Goal: Task Accomplishment & Management: Use online tool/utility

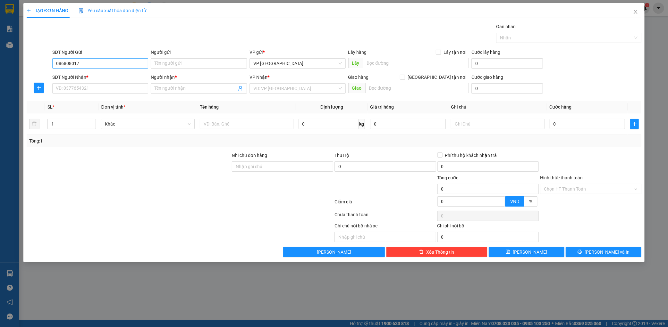
type input "0868080178"
click at [97, 76] on div "0868080178 - tri giá ko báo" at bounding box center [100, 76] width 88 height 7
type input "tri giá ko báo"
type input "0868080178"
click at [89, 93] on input "SĐT Người Nhận *" at bounding box center [100, 88] width 96 height 10
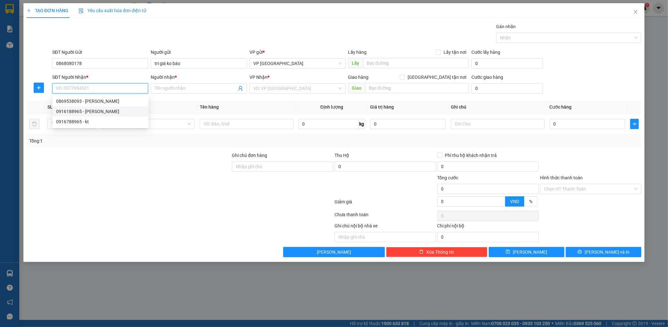
click at [89, 108] on div "0916188965 - [PERSON_NAME]" at bounding box center [100, 111] width 88 height 7
type input "0916188965"
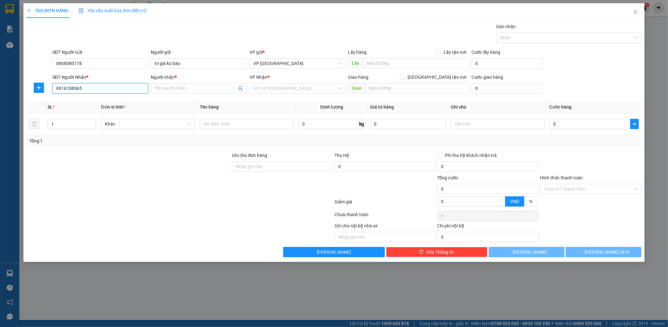
type input "[PERSON_NAME]"
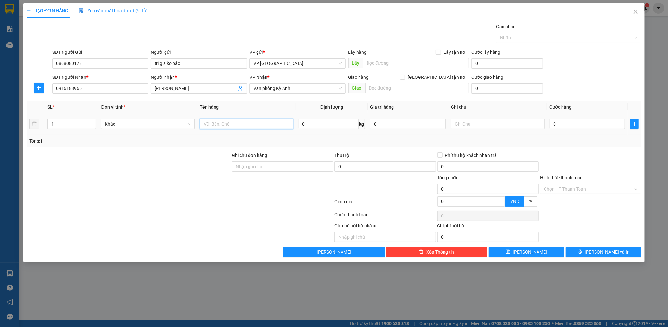
click at [264, 123] on input "text" at bounding box center [247, 124] width 94 height 10
type input "1 thùng"
click at [573, 122] on input "0" at bounding box center [587, 124] width 76 height 10
type input "007"
type input "7"
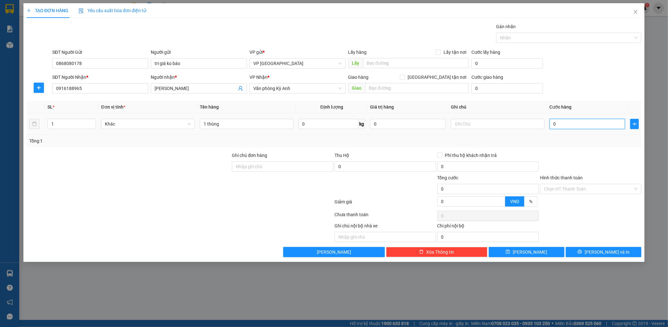
type input "7"
type input "0.070"
type input "70"
type input "00.700"
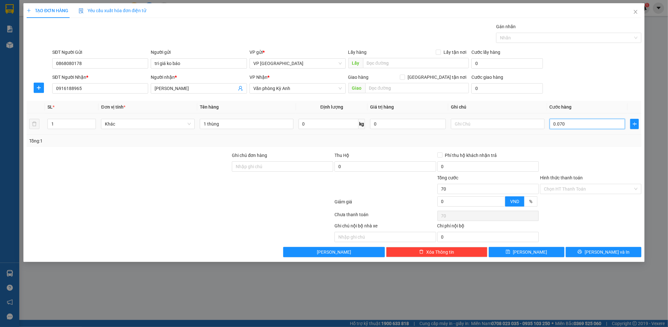
type input "700"
type input "0.007.000"
type input "7.000"
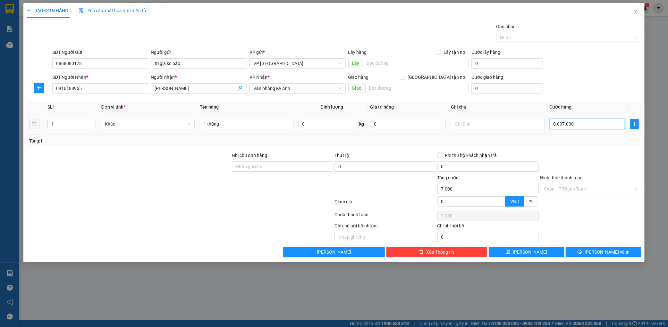
type input "000.070.000"
type input "70.000"
click at [603, 253] on span "[PERSON_NAME] và In" at bounding box center [606, 252] width 45 height 7
type input "70.000"
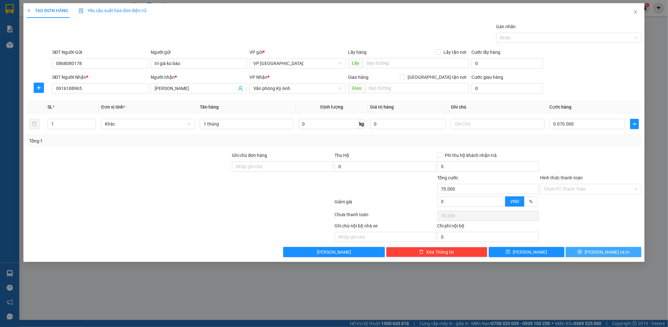
type input "70.000"
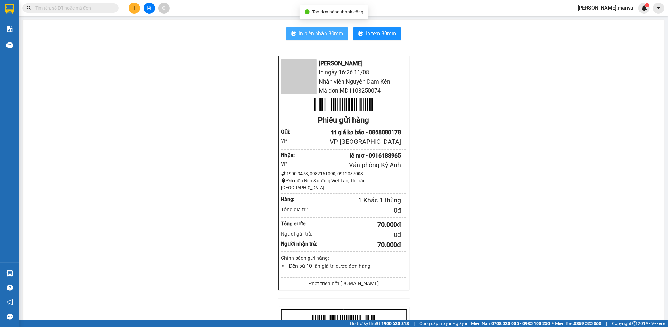
click at [314, 38] on button "In biên nhận 80mm" at bounding box center [317, 33] width 62 height 13
click at [315, 37] on span "In biên nhận 80mm" at bounding box center [321, 33] width 44 height 8
click at [137, 10] on button at bounding box center [134, 8] width 11 height 11
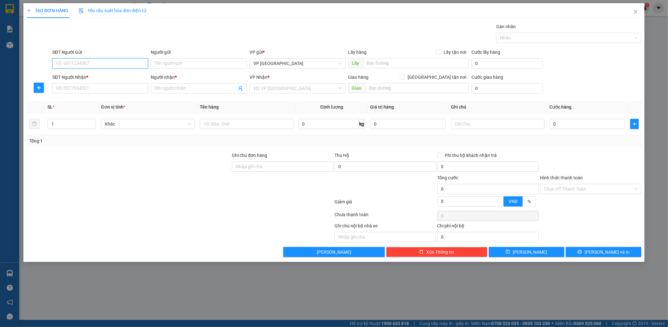
click at [104, 64] on input "SĐT Người Gửi" at bounding box center [100, 63] width 96 height 10
click at [136, 86] on input "SĐT Người Nhận *" at bounding box center [100, 88] width 96 height 10
type input "0989669907"
click at [175, 91] on input "Người nhận *" at bounding box center [196, 88] width 82 height 7
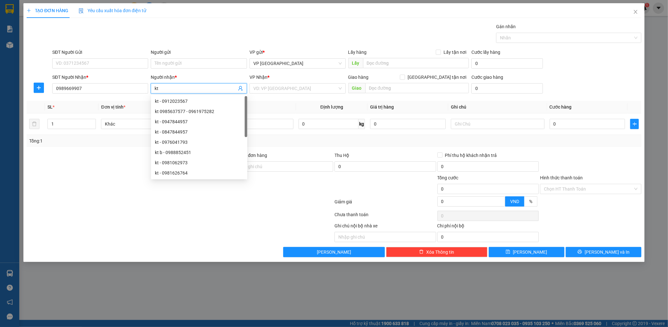
type input "k"
type input "a thiết"
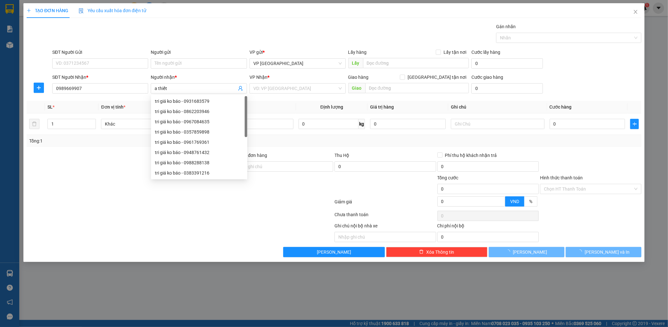
click at [281, 81] on div "VP Nhận *" at bounding box center [297, 79] width 96 height 10
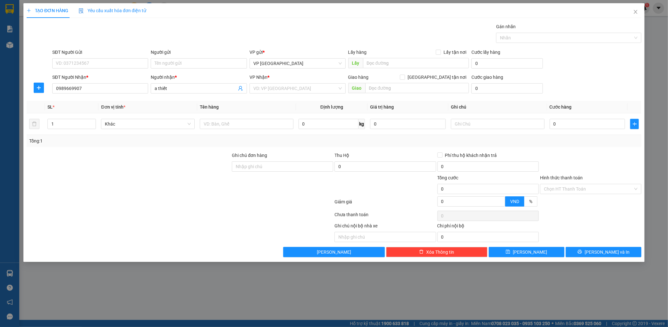
click at [279, 94] on div "VP Nhận * VD: VP [GEOGRAPHIC_DATA]" at bounding box center [297, 85] width 96 height 22
click at [268, 135] on div "Văn phòng Kỳ Anh" at bounding box center [297, 132] width 88 height 7
click at [387, 91] on input "text" at bounding box center [417, 88] width 104 height 10
type input "ky tan"
drag, startPoint x: 225, startPoint y: 116, endPoint x: 226, endPoint y: 121, distance: 5.5
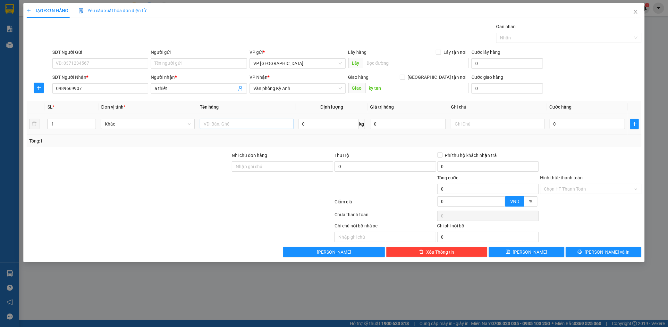
click at [225, 119] on td at bounding box center [246, 123] width 99 height 21
click at [226, 122] on input "text" at bounding box center [247, 124] width 94 height 10
type input "1 cuộn tròn to +1 thanh nhưa"
click at [566, 130] on div "0" at bounding box center [587, 124] width 76 height 13
drag, startPoint x: 569, startPoint y: 127, endPoint x: 572, endPoint y: 124, distance: 4.3
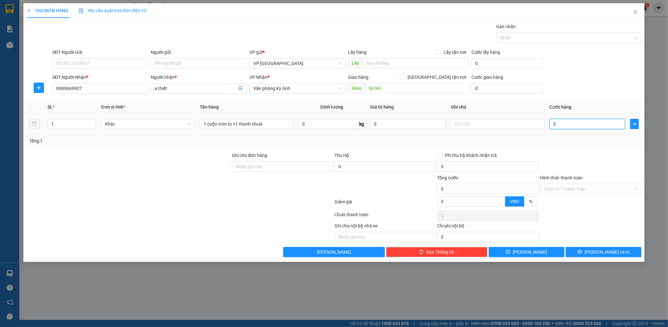
click at [569, 127] on input "0" at bounding box center [587, 124] width 76 height 10
type input "003"
type input "3"
type input "0.035"
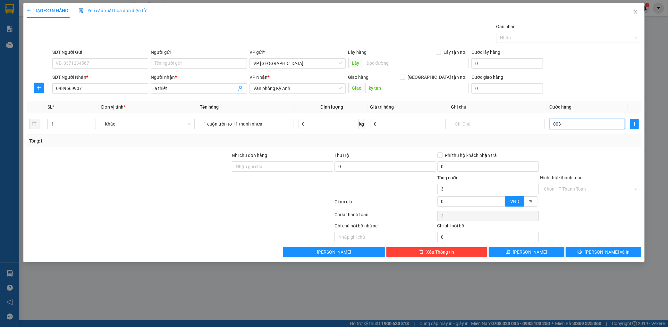
type input "35"
type input "00.350"
type input "350"
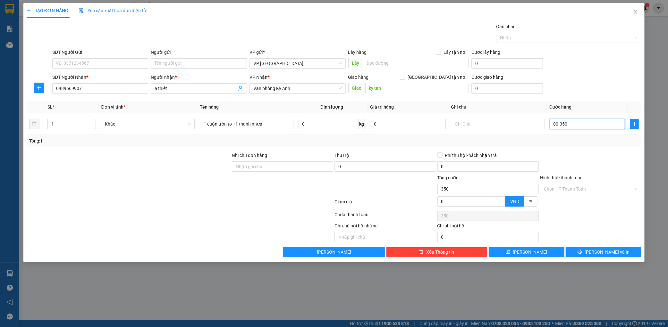
type input "0.003.500"
type input "3.500"
type input "0.000.035.000"
type input "35.000"
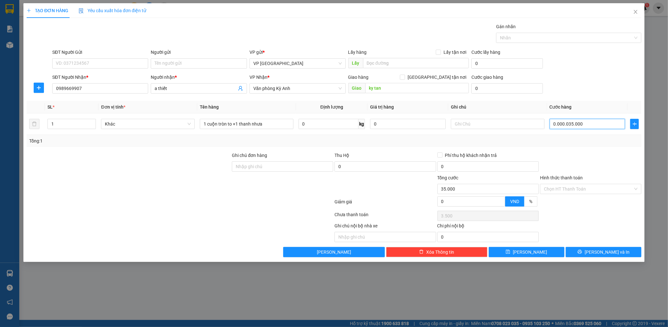
type input "35.000"
type input "[PHONE_NUMBER]"
type input "350.000"
type input "0.000.035.000.000"
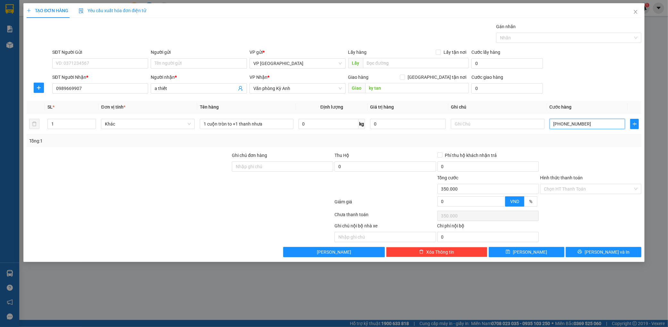
type input "35.000.000"
click at [598, 94] on div "SĐT Người Nhận * 0989669907 Người nhận * a thiết VP Nhận * Văn phòng Kỳ Anh Gia…" at bounding box center [346, 85] width 591 height 22
type input "3.500.000"
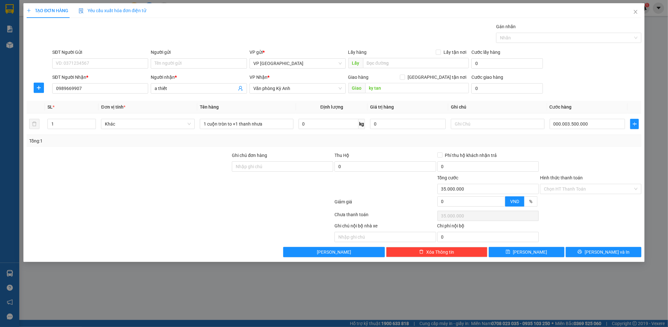
type input "3.500.000"
click at [590, 129] on input "3.500.000" at bounding box center [587, 124] width 76 height 10
click at [590, 124] on input "3.500.000" at bounding box center [587, 124] width 76 height 10
type input "350.000"
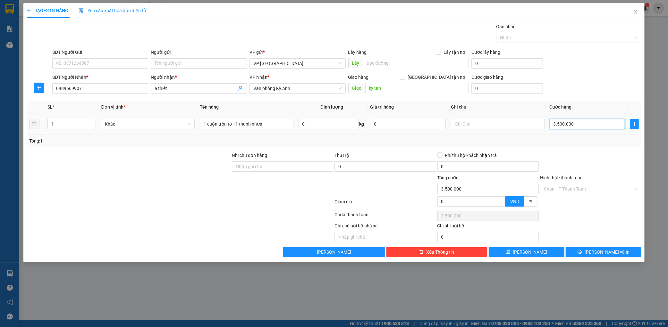
type input "350.000"
click at [604, 254] on span "[PERSON_NAME] và In" at bounding box center [606, 252] width 45 height 7
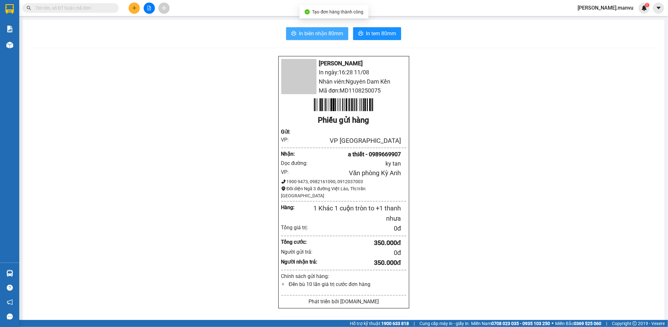
click at [314, 31] on span "In biên nhận 80mm" at bounding box center [321, 33] width 44 height 8
click at [371, 27] on div "In biên nhận 80mm In tem 80mm Mận Vũ In ngày: 16:28 [DATE] Nhân viên: Nguyên Da…" at bounding box center [343, 252] width 641 height 465
click at [358, 34] on icon "printer" at bounding box center [360, 33] width 5 height 4
click at [325, 46] on div "In biên nhận 80mm In tem 80mm Mận Vũ In ngày: 16:28 [DATE] Nhân viên: Nguyên Da…" at bounding box center [343, 252] width 641 height 465
drag, startPoint x: 330, startPoint y: 36, endPoint x: 334, endPoint y: 30, distance: 7.1
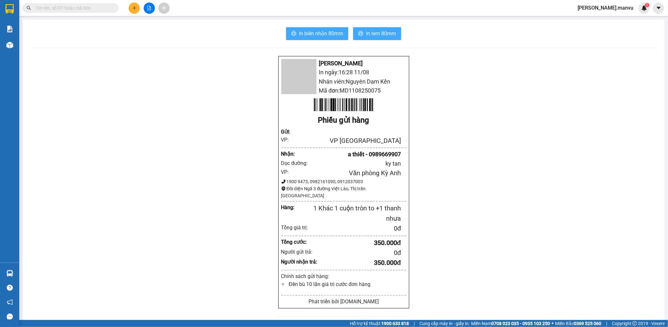
click at [330, 36] on span "In biên nhận 80mm" at bounding box center [321, 33] width 44 height 8
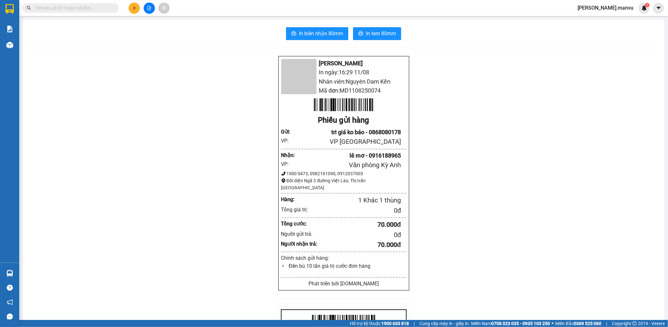
click at [386, 45] on div "In biên nhận 80mm In tem 80mm Mận Vũ In ngày: 16:29 [DATE] Nhân viên: Nguyên Da…" at bounding box center [343, 240] width 641 height 440
click at [390, 42] on div "In biên nhận 80mm In tem 80mm Mận Vũ In ngày: 16:29 [DATE] Nhân viên: Nguyên Da…" at bounding box center [343, 240] width 641 height 440
click at [387, 35] on span "In tem 80mm" at bounding box center [381, 33] width 30 height 8
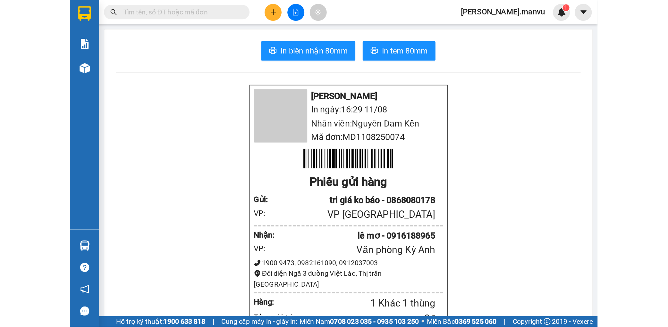
scroll to position [37, 0]
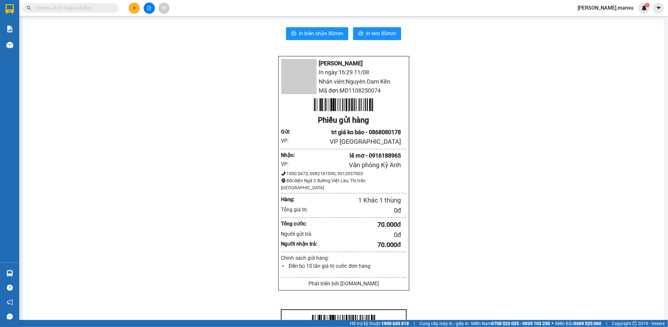
drag, startPoint x: 136, startPoint y: 14, endPoint x: 136, endPoint y: 10, distance: 3.5
click at [136, 11] on div "Kết quả tìm kiếm ( 0 ) Bộ lọc No Data nguyen.manvu 1" at bounding box center [334, 8] width 668 height 16
click at [136, 9] on icon "plus" at bounding box center [134, 8] width 4 height 4
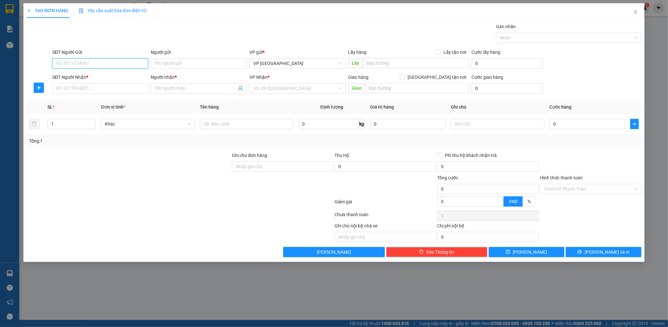
click at [101, 67] on input "SĐT Người Gửi" at bounding box center [100, 63] width 96 height 10
click at [100, 79] on div "0963413339 - tri giá ko báo" at bounding box center [100, 76] width 88 height 7
type input "0963413339"
type input "tri giá ko báo"
type input "0963413339"
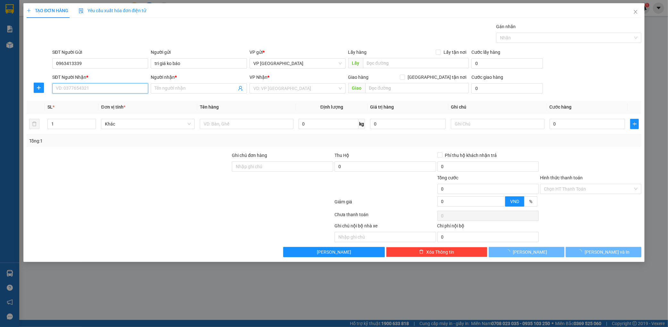
click at [102, 87] on input "SĐT Người Nhận *" at bounding box center [100, 88] width 96 height 10
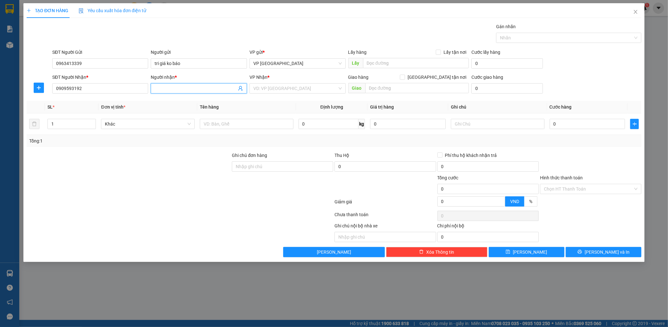
click at [170, 87] on input "Người nhận *" at bounding box center [196, 88] width 82 height 7
click at [63, 88] on input "0909593192" at bounding box center [100, 88] width 96 height 10
click at [64, 88] on input "0909593192" at bounding box center [100, 88] width 96 height 10
type input "0969593192"
click at [117, 98] on div "0969593192 - phương" at bounding box center [100, 101] width 88 height 7
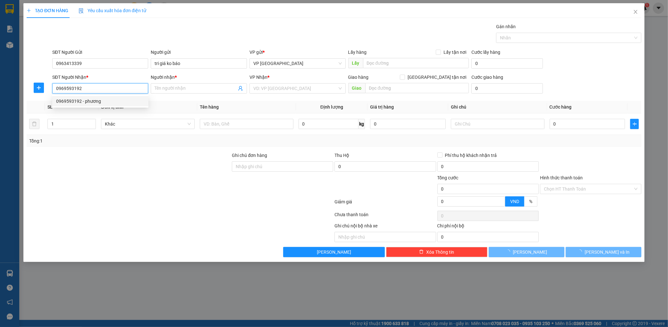
type input "phương"
type input "k liên"
type input "0969593192"
click at [227, 117] on td at bounding box center [246, 123] width 99 height 21
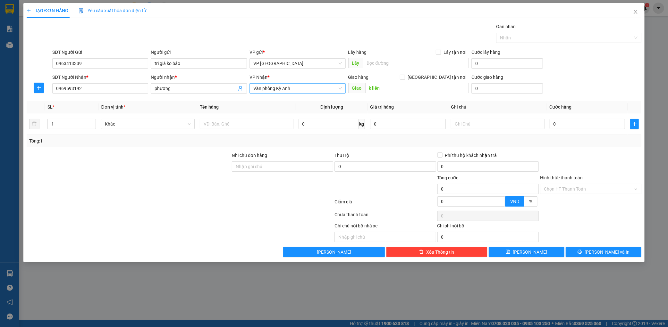
drag, startPoint x: 315, startPoint y: 86, endPoint x: 301, endPoint y: 93, distance: 15.8
click at [315, 86] on span "Văn phòng Kỳ Anh" at bounding box center [297, 89] width 88 height 10
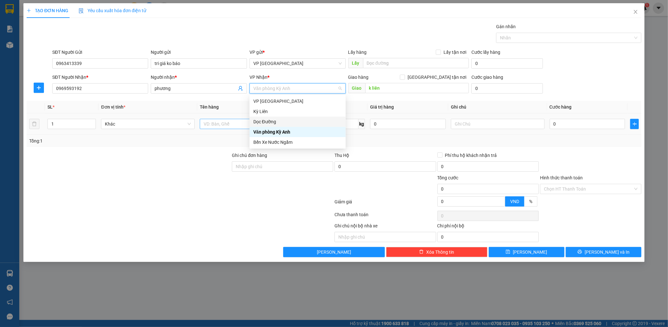
drag, startPoint x: 273, startPoint y: 119, endPoint x: 267, endPoint y: 122, distance: 7.2
click at [273, 119] on div "Dọc Đường" at bounding box center [297, 121] width 88 height 7
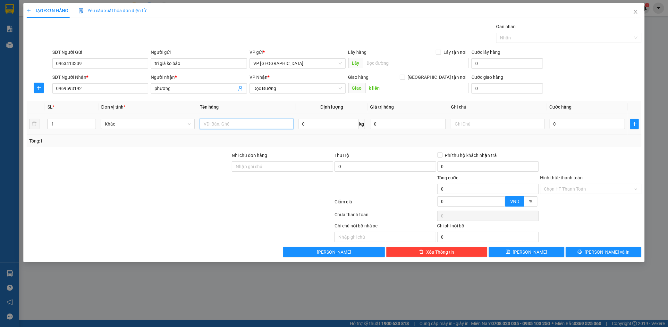
click at [232, 124] on input "text" at bounding box center [247, 124] width 94 height 10
type input "1 xốp"
click at [570, 125] on input "0" at bounding box center [587, 124] width 76 height 10
type input "001"
type input "1"
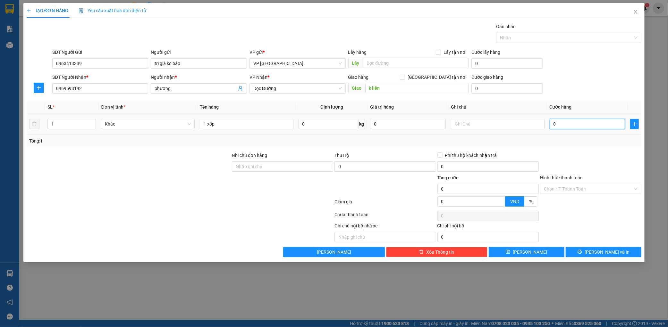
type input "1"
type input "0.015"
type input "15"
type input "00.150"
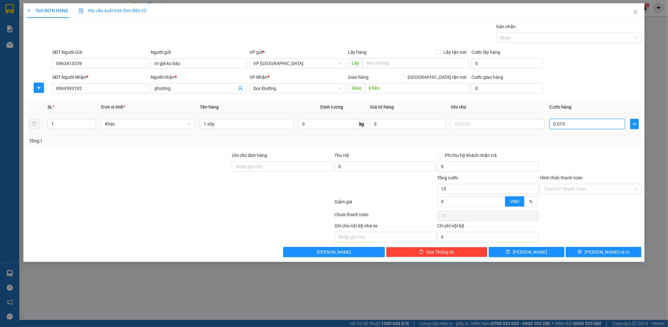
type input "150"
type input "0.001.500"
type input "1.500"
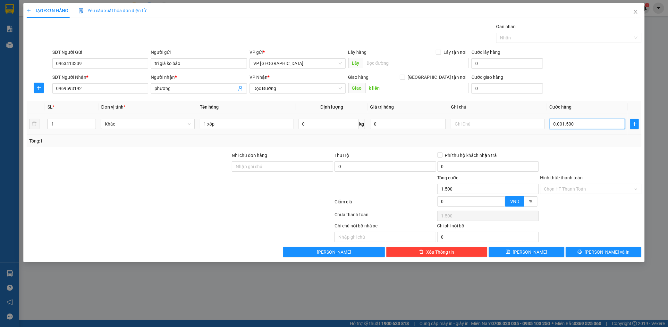
type input "000.015.000"
type input "15.000"
type input "00.000.150.000"
type input "150.000"
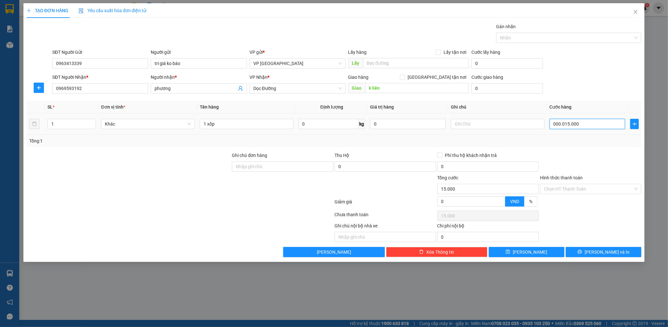
type input "150.000"
click at [604, 254] on span "[PERSON_NAME] và In" at bounding box center [606, 252] width 45 height 7
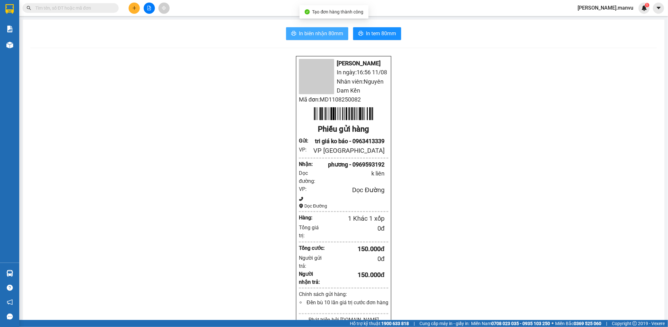
click at [328, 33] on span "In biên nhận 80mm" at bounding box center [321, 33] width 44 height 8
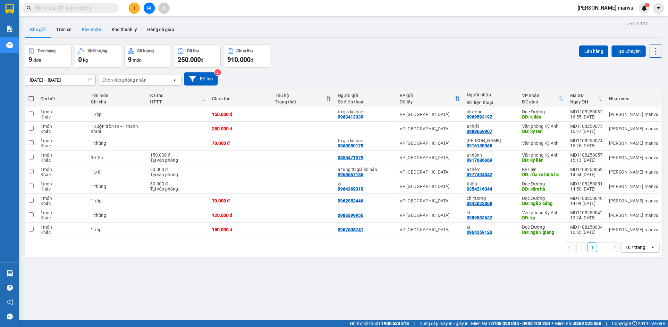
click at [102, 31] on button "Kho nhận" at bounding box center [92, 29] width 30 height 15
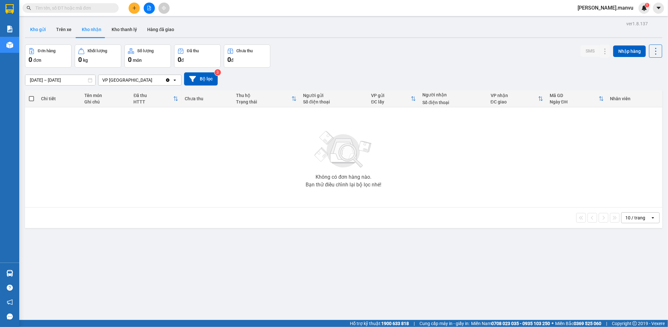
click at [49, 34] on button "Kho gửi" at bounding box center [38, 29] width 26 height 15
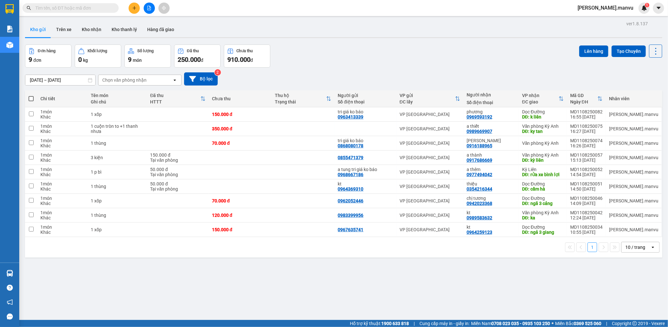
click at [77, 10] on input "text" at bounding box center [73, 7] width 76 height 7
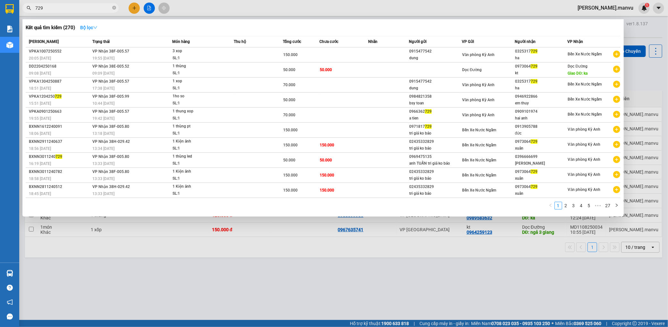
type input "729"
click at [91, 29] on strong "Bộ lọc" at bounding box center [88, 27] width 17 height 5
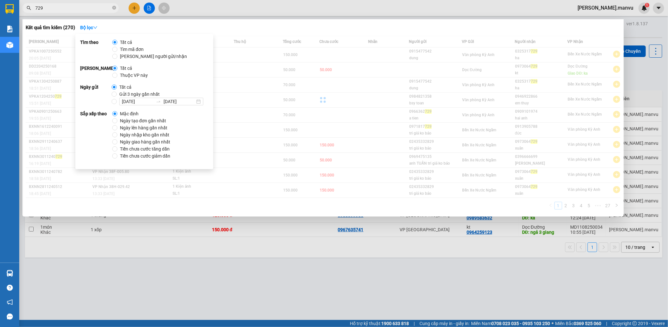
click at [117, 92] on span "Gửi 3 ngày gần nhất" at bounding box center [140, 94] width 46 height 7
click at [116, 92] on input "Gửi 3 ngày gần nhất" at bounding box center [114, 94] width 5 height 5
radio input "true"
radio input "false"
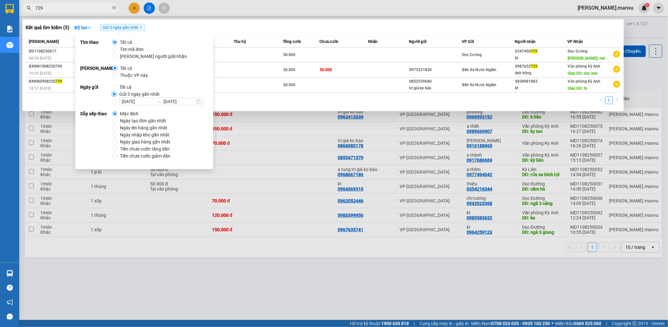
click at [113, 96] on input "Gửi 3 ngày gần nhất" at bounding box center [114, 94] width 5 height 5
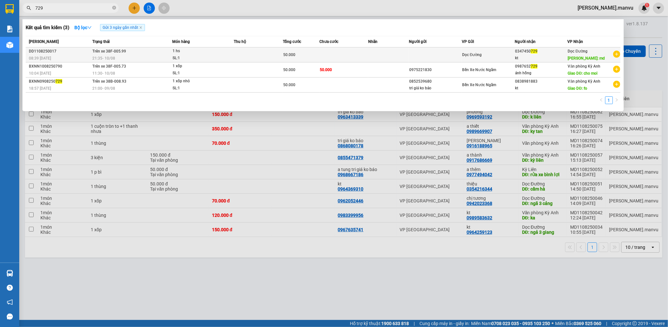
click at [330, 51] on td at bounding box center [343, 54] width 49 height 15
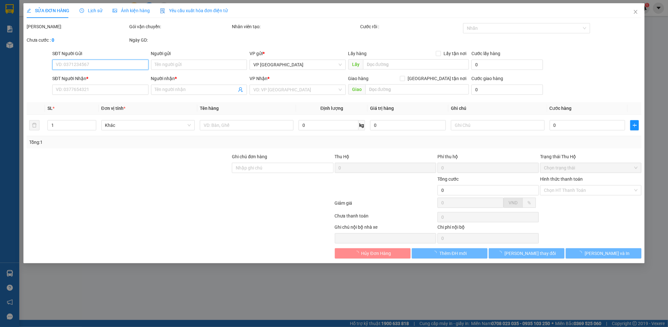
type input "0347450729"
type input "kt"
type input "md"
type input "50.000"
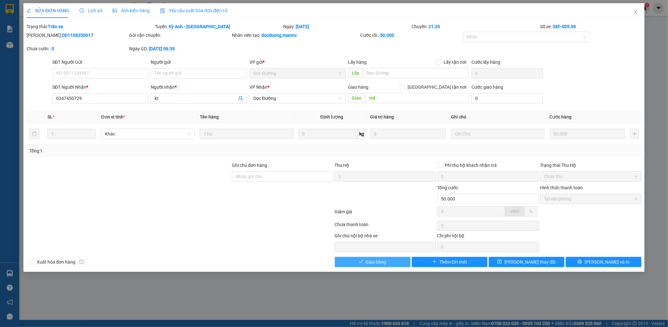
click at [364, 265] on button "Giao hàng" at bounding box center [373, 262] width 76 height 10
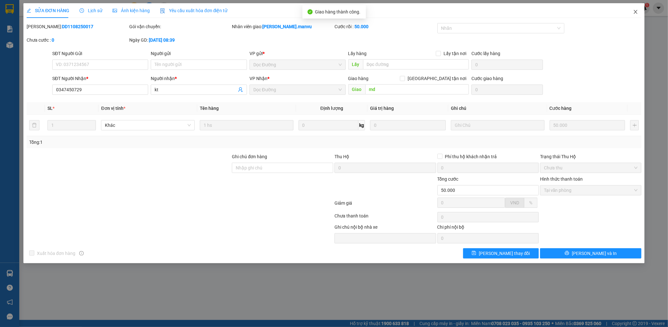
click at [635, 11] on icon "close" at bounding box center [635, 11] width 5 height 5
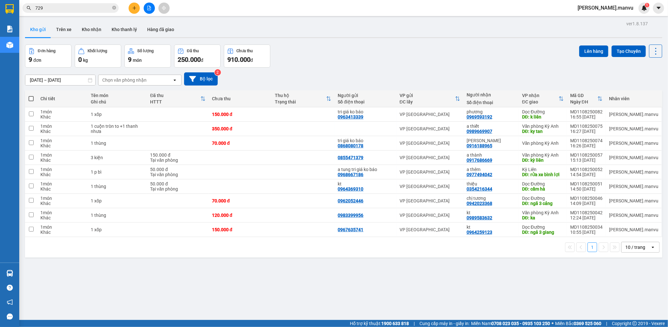
click at [82, 5] on input "729" at bounding box center [73, 7] width 76 height 7
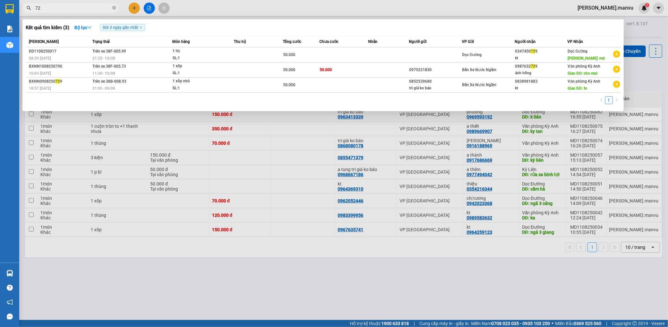
type input "7"
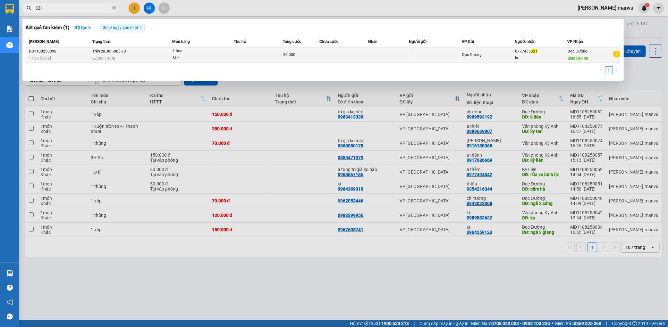
type input "321"
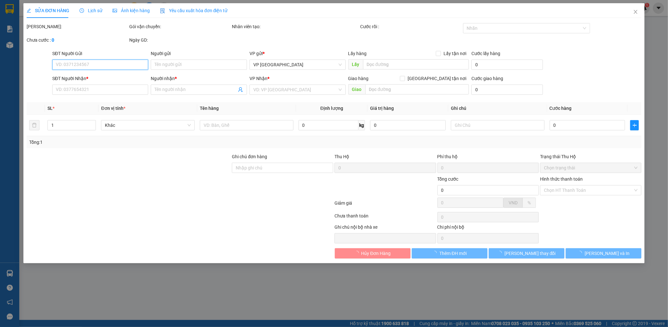
type input "0777435321"
type input "kt"
type input "hn"
type input "50.000"
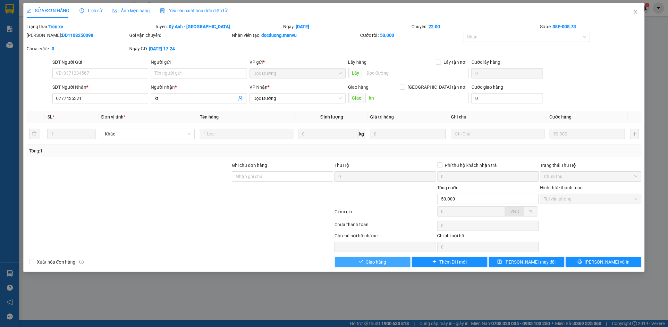
click at [362, 260] on button "Giao hàng" at bounding box center [373, 262] width 76 height 10
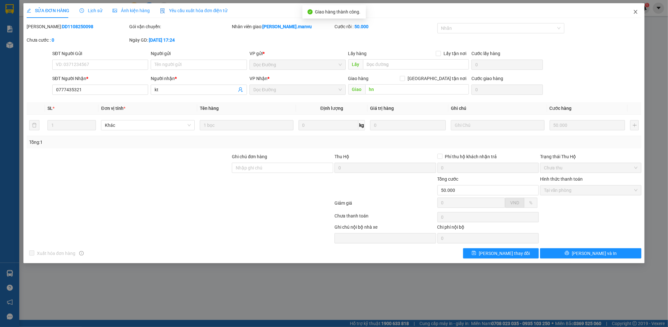
click at [633, 10] on icon "close" at bounding box center [635, 11] width 5 height 5
